Goal: Transaction & Acquisition: Purchase product/service

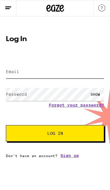
click at [42, 72] on input "Email" at bounding box center [55, 71] width 98 height 13
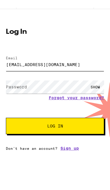
type input "[EMAIL_ADDRESS][DOMAIN_NAME]"
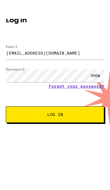
click at [85, 125] on button "Log In" at bounding box center [55, 133] width 98 height 16
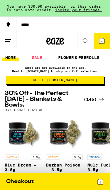
click at [100, 178] on icon at bounding box center [100, 181] width 7 height 7
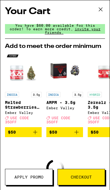
click at [101, 11] on icon at bounding box center [100, 9] width 9 height 9
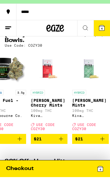
click at [85, 33] on button at bounding box center [85, 41] width 16 height 16
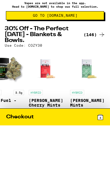
scroll to position [0, 101]
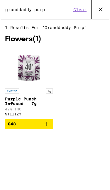
type input "granddaddy purp"
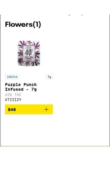
click at [27, 97] on p "Purple Punch Infused - 7g" at bounding box center [29, 101] width 48 height 9
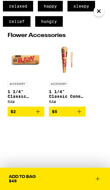
scroll to position [258, 0]
click at [99, 176] on icon at bounding box center [97, 178] width 7 height 7
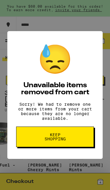
click at [84, 143] on button "Keep Shopping" at bounding box center [55, 136] width 78 height 21
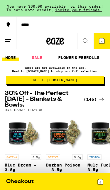
click at [102, 180] on icon at bounding box center [100, 181] width 5 height 5
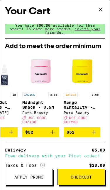
scroll to position [0, 314]
click at [82, 136] on span "$52" at bounding box center [82, 132] width 31 height 7
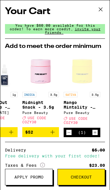
click at [66, 136] on icon "Decrement" at bounding box center [68, 132] width 5 height 7
